Goal: Task Accomplishment & Management: Complete application form

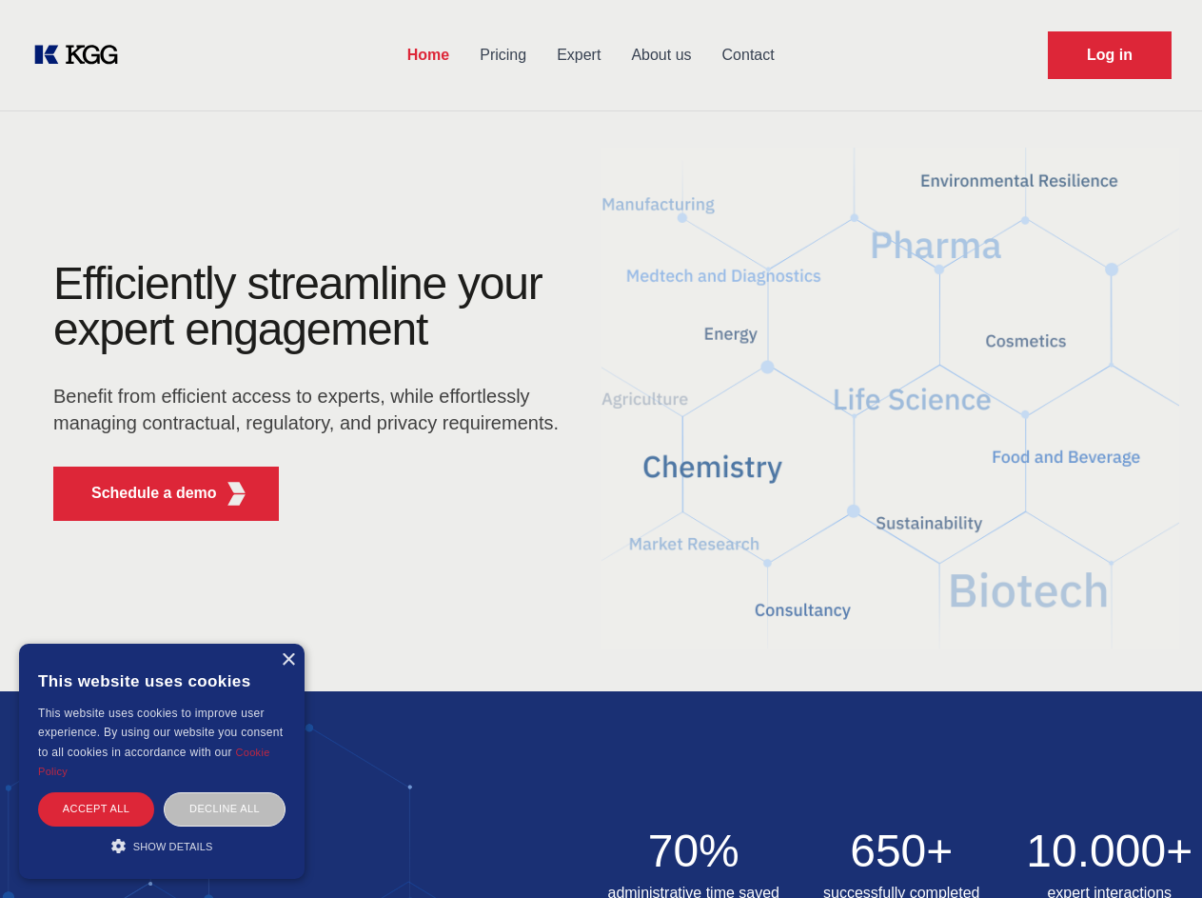
click at [601, 448] on div "Efficiently streamline your expert engagement Benefit from efficient access to …" at bounding box center [312, 398] width 579 height 275
click at [143, 493] on p "Schedule a demo" at bounding box center [154, 493] width 126 height 23
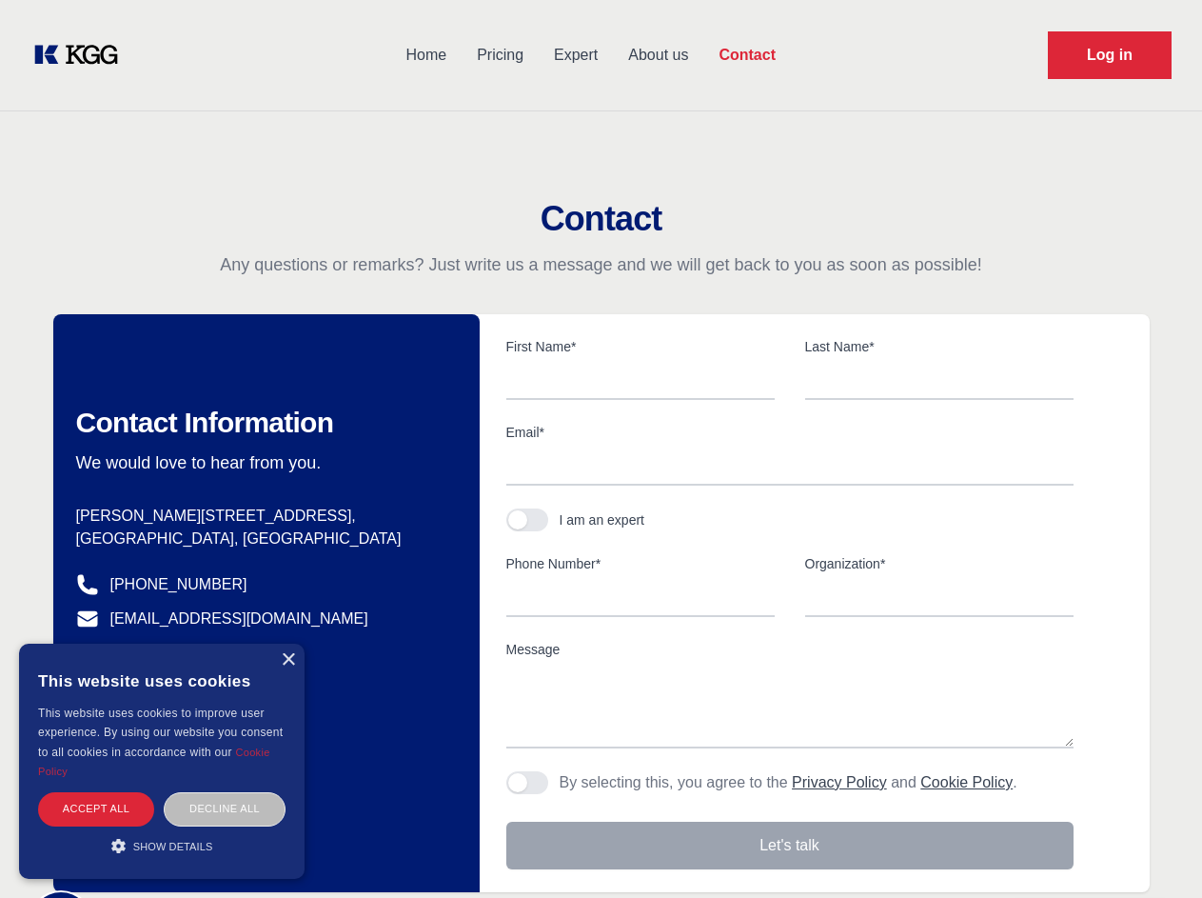
click at [288, 660] on div "× This website uses cookies This website uses cookies to improve user experienc…" at bounding box center [162, 761] width 286 height 235
click at [96, 808] on div "Accept all" at bounding box center [96, 808] width 116 height 33
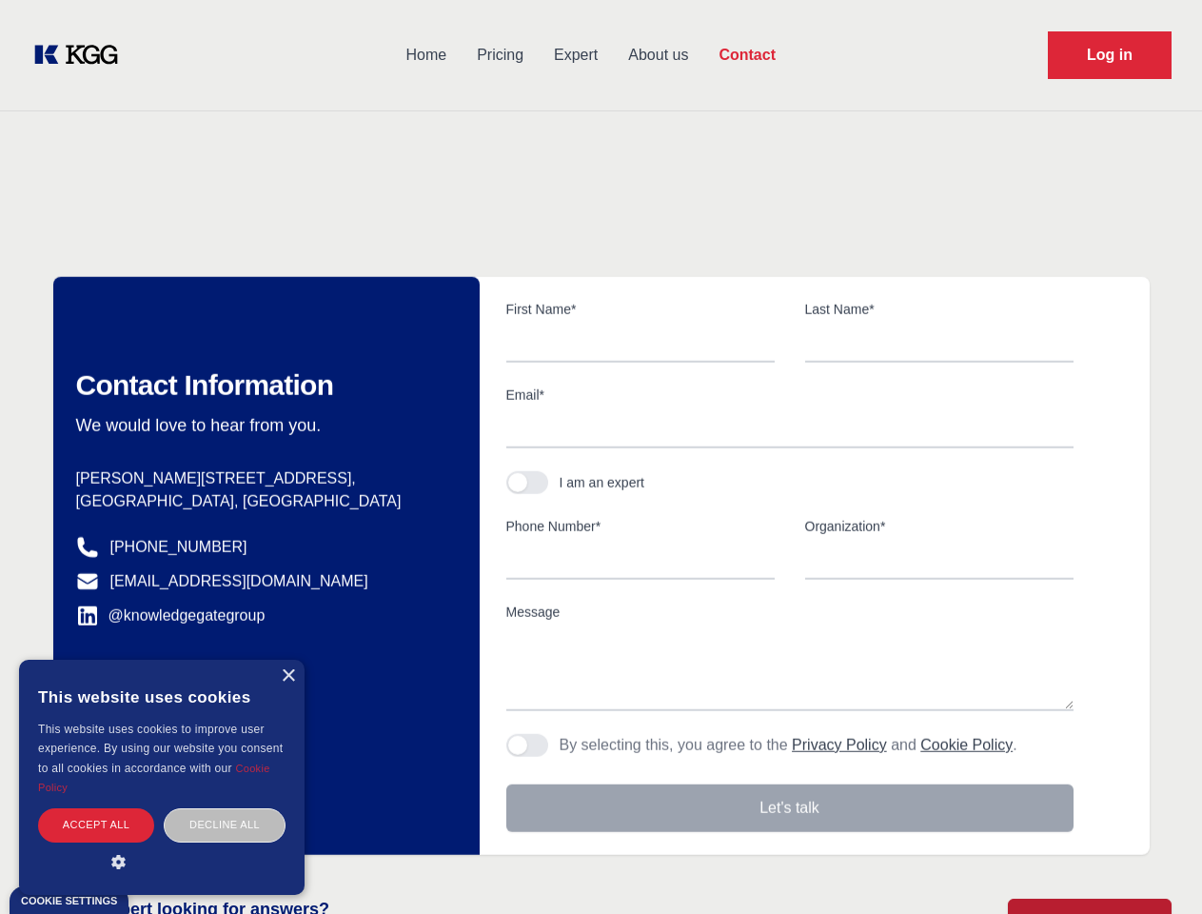
click at [225, 808] on div "Decline all" at bounding box center [225, 824] width 122 height 33
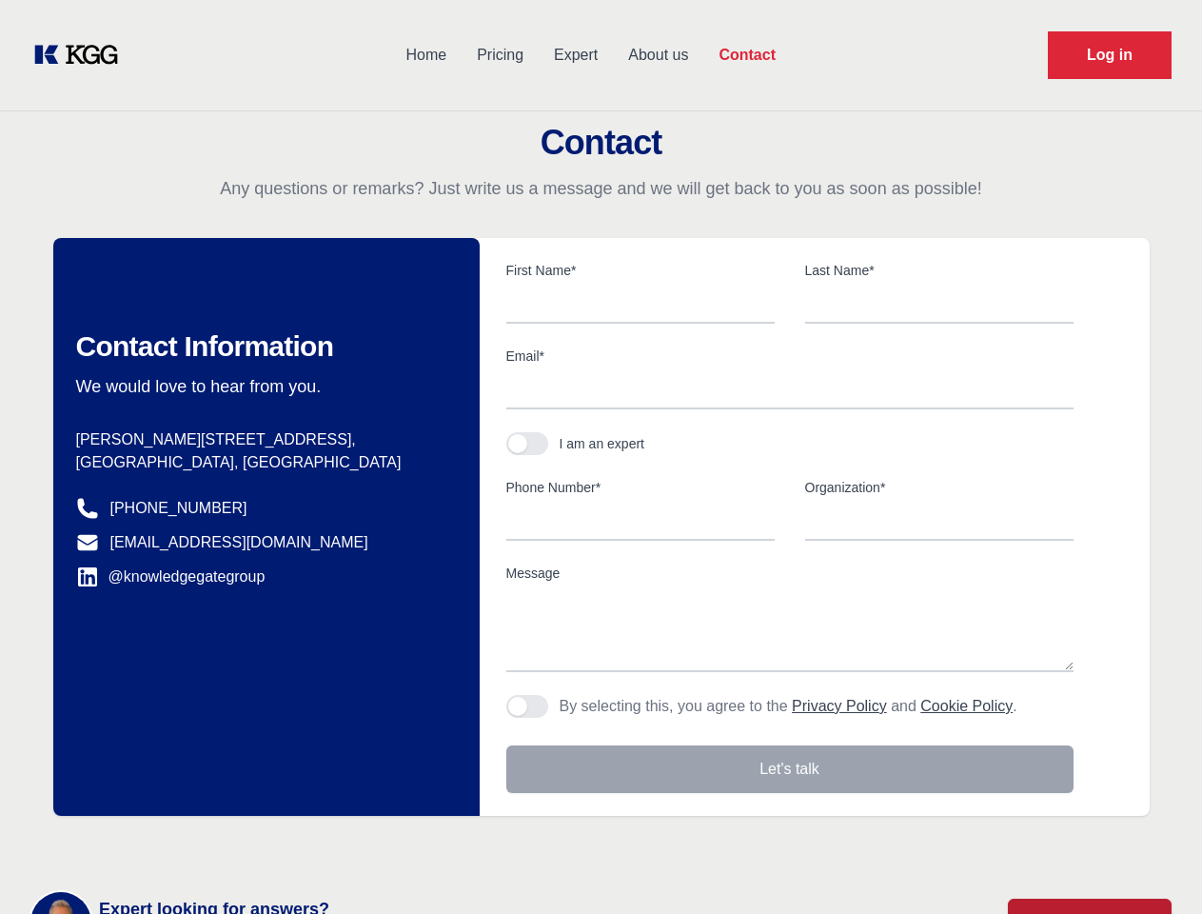
click at [162, 845] on main "Contact Any questions or remarks? Just write us a message and we will get back …" at bounding box center [601, 495] width 1202 height 991
